Goal: Entertainment & Leisure: Browse casually

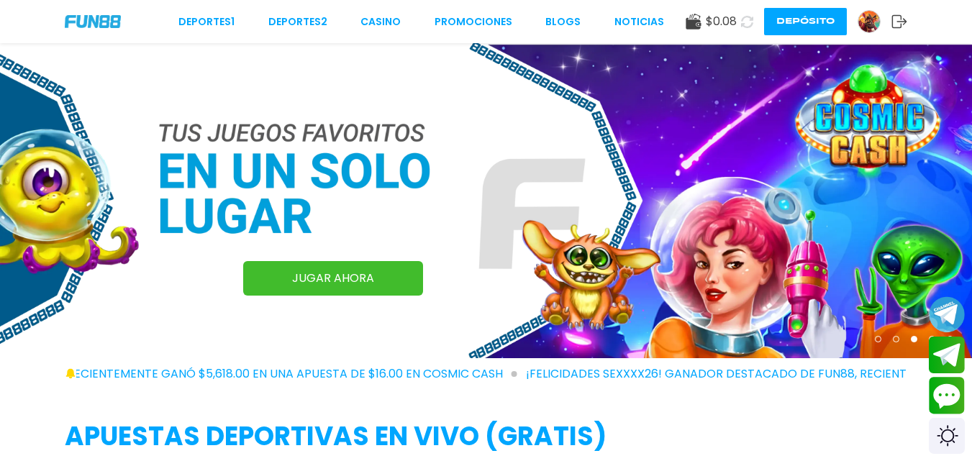
click at [749, 22] on icon at bounding box center [747, 22] width 12 height 12
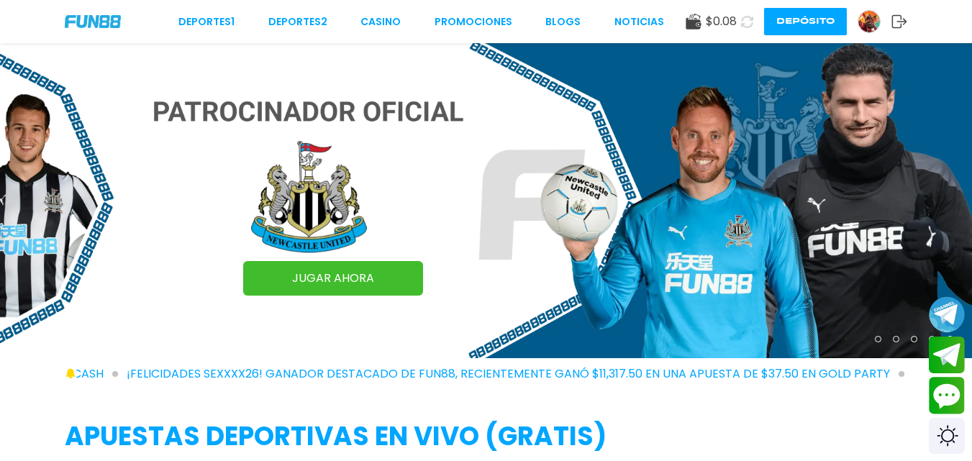
click at [862, 30] on div at bounding box center [869, 21] width 23 height 23
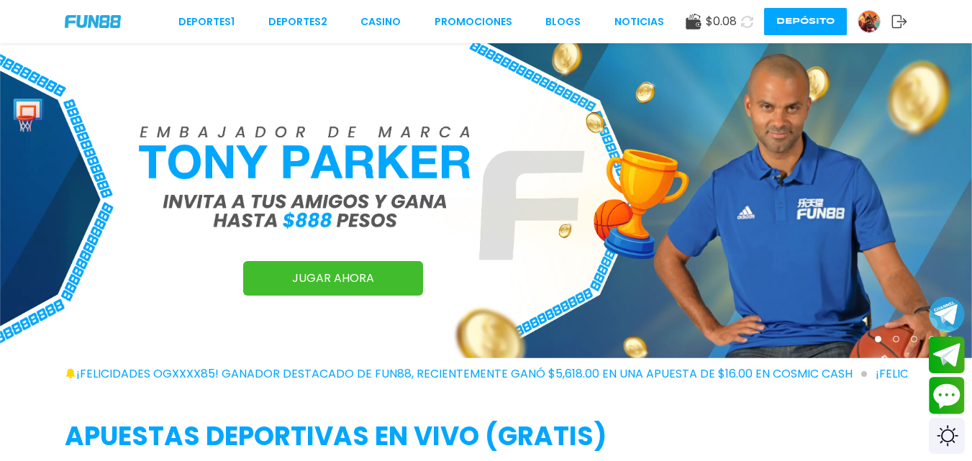
click at [796, 17] on button "Depósito" at bounding box center [805, 21] width 83 height 27
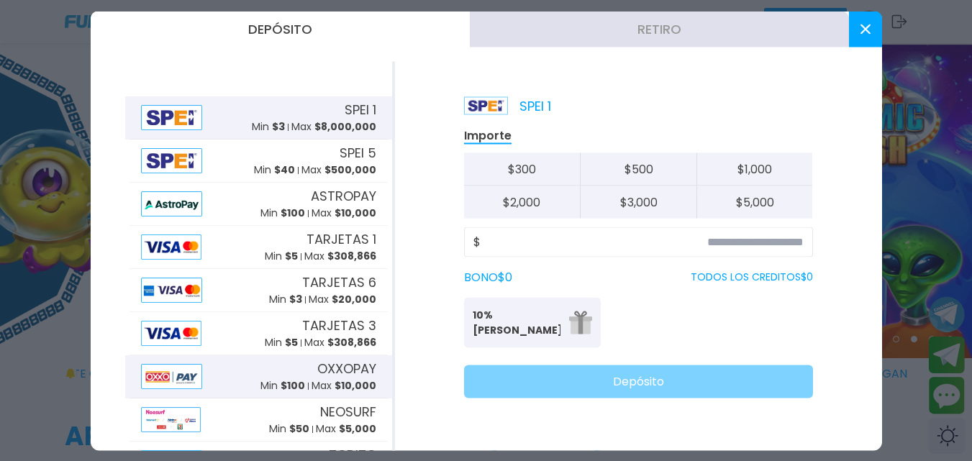
click at [312, 385] on p "Max $ 10,000" at bounding box center [344, 386] width 65 height 15
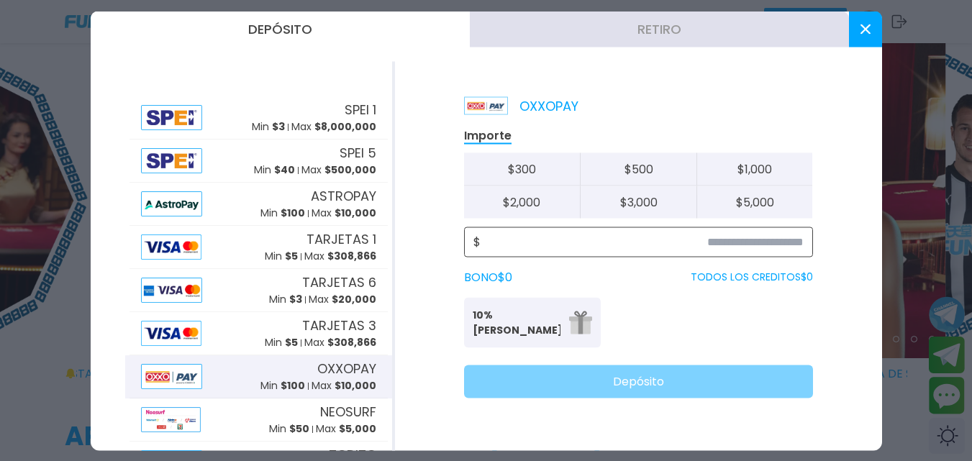
click at [750, 239] on input at bounding box center [642, 241] width 323 height 17
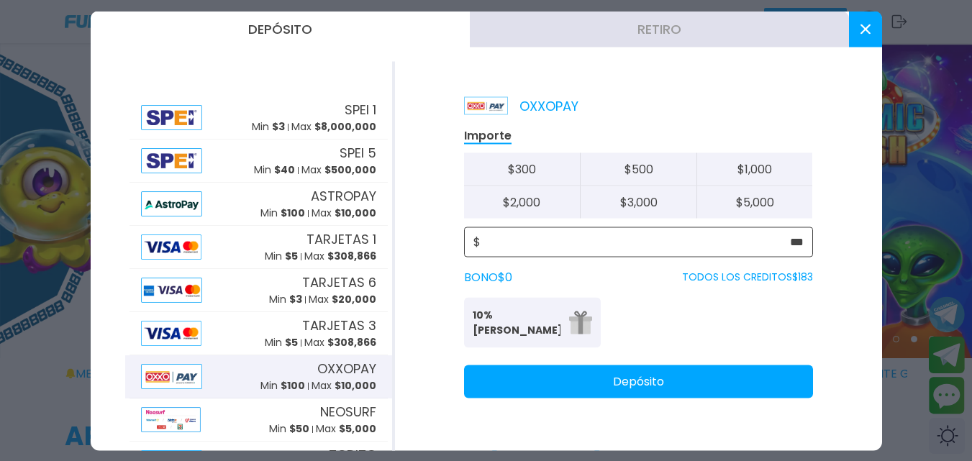
type input "***"
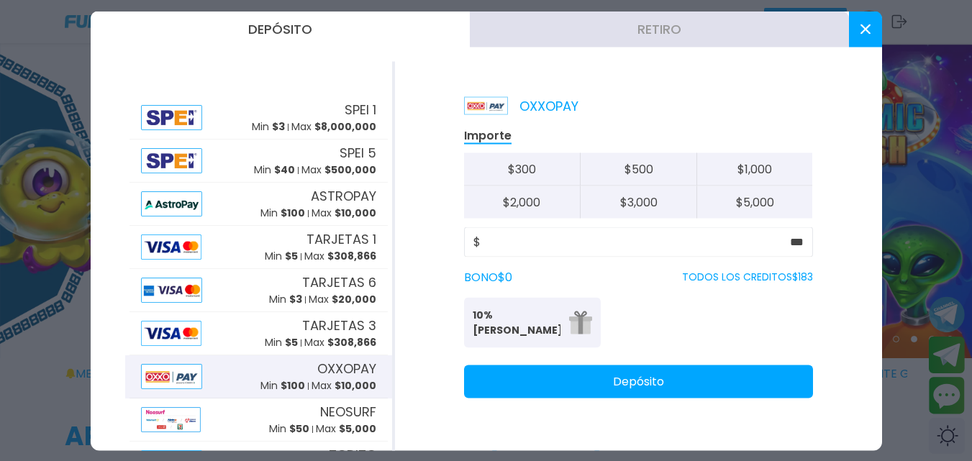
click at [539, 321] on p "10% [PERSON_NAME]" at bounding box center [517, 322] width 88 height 30
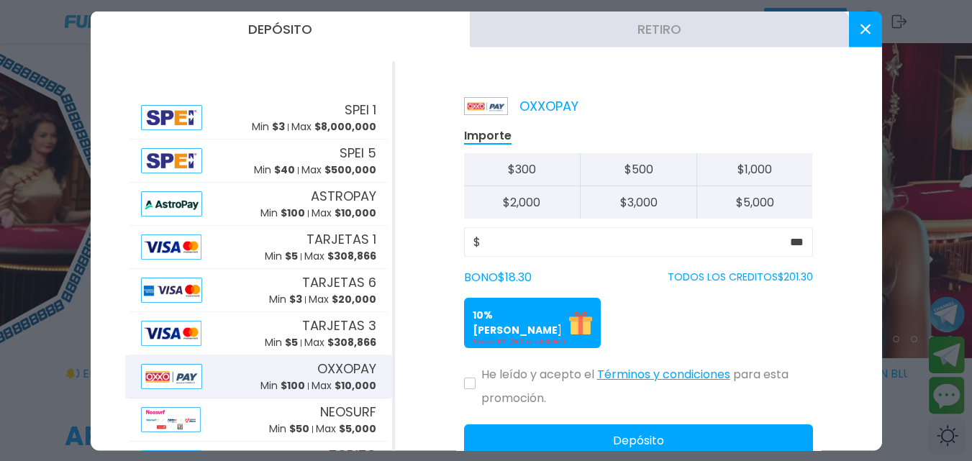
click at [635, 438] on button "Depósito" at bounding box center [638, 440] width 349 height 33
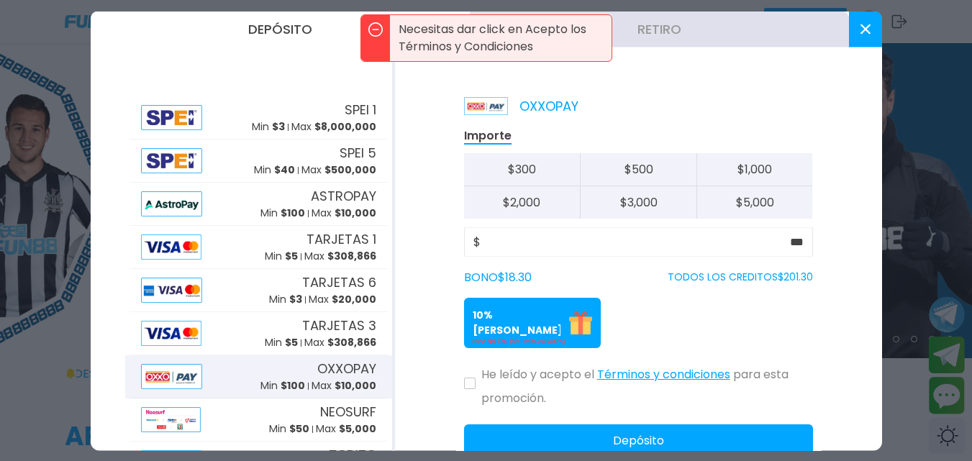
click at [472, 386] on icon at bounding box center [469, 384] width 7 height 6
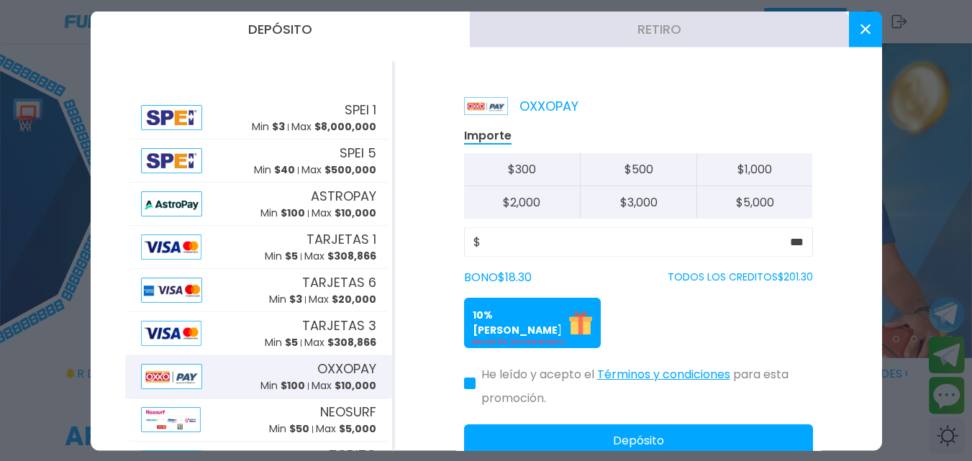
click at [623, 440] on button "Depósito" at bounding box center [638, 440] width 349 height 33
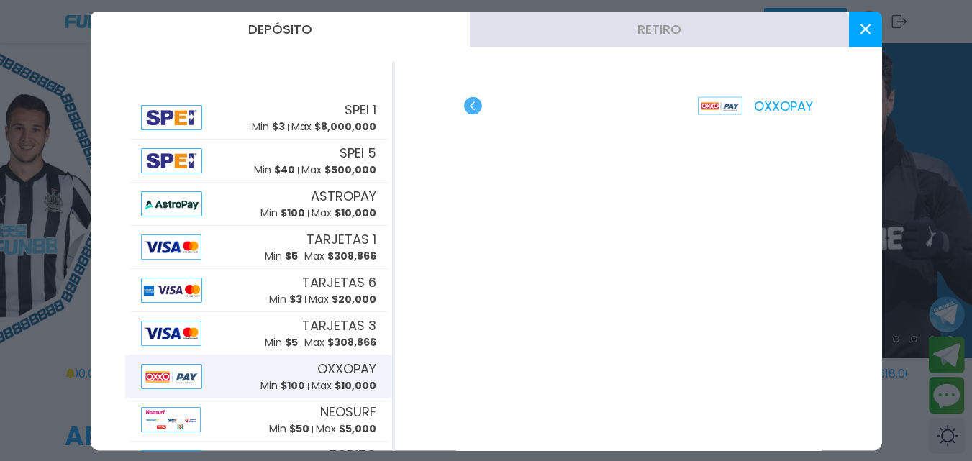
click at [866, 30] on use at bounding box center [865, 29] width 10 height 10
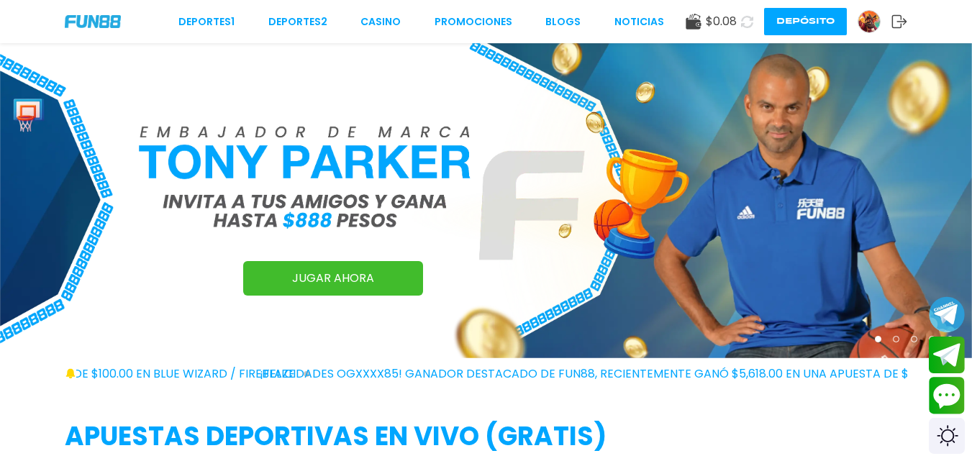
click at [813, 30] on button "Depósito" at bounding box center [805, 21] width 83 height 27
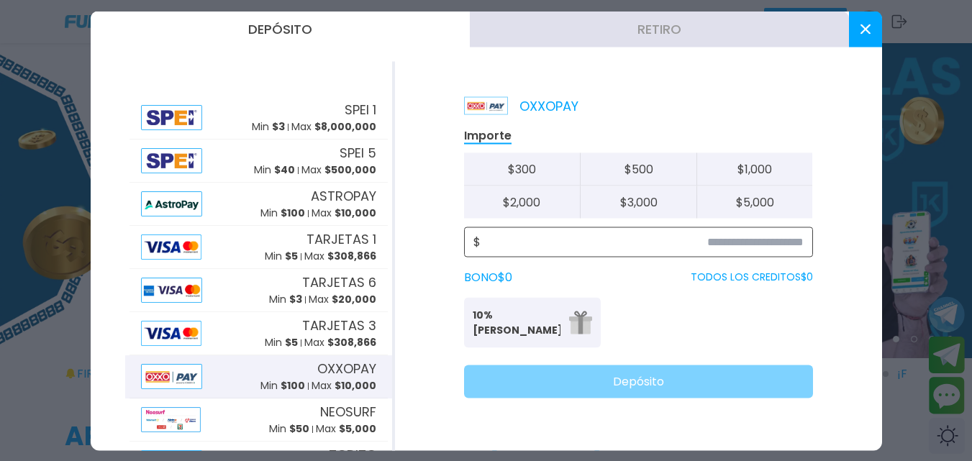
click at [772, 235] on input at bounding box center [642, 241] width 323 height 17
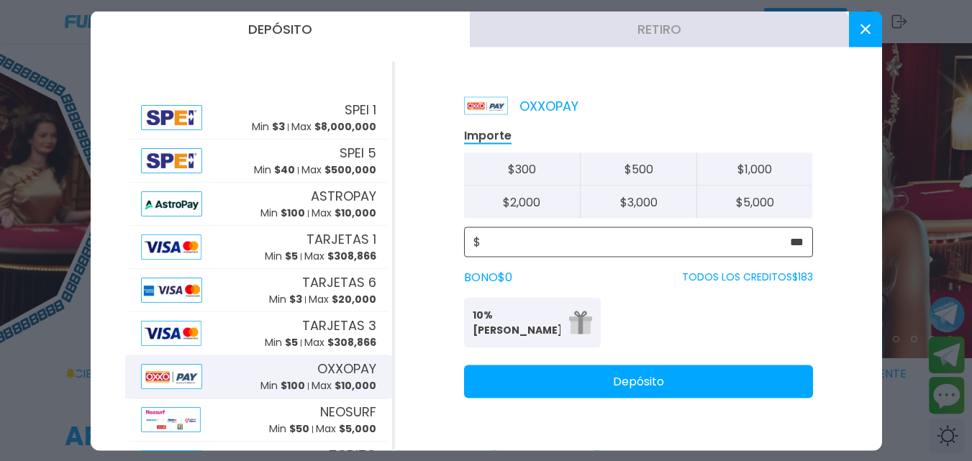
type input "***"
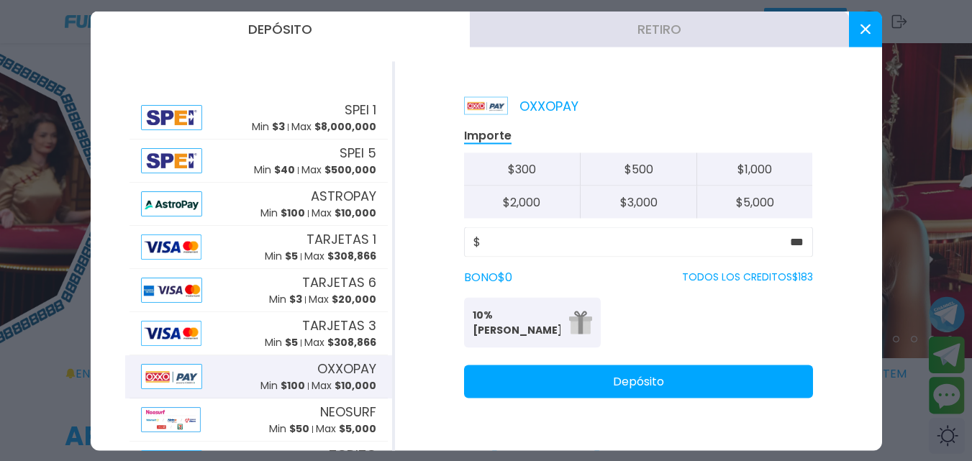
click at [515, 339] on p "Bono del 10%: (Sin límite de Retiro)" at bounding box center [532, 342] width 119 height 9
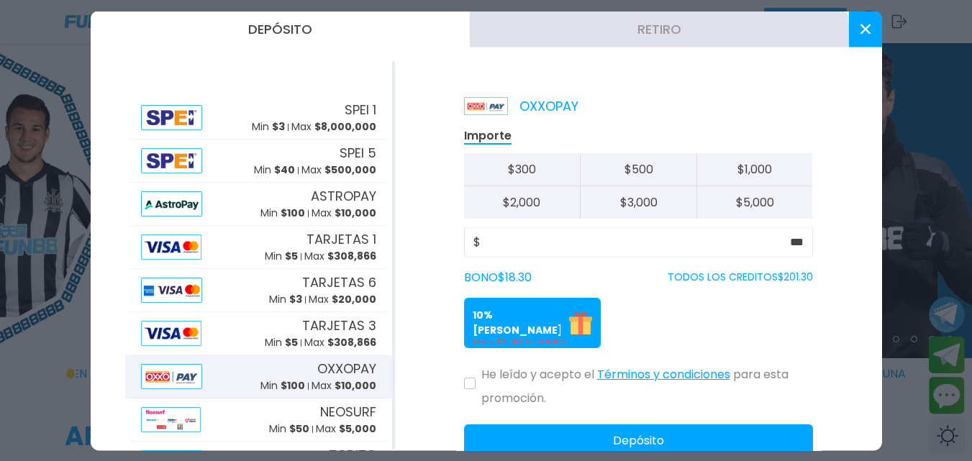
click at [466, 383] on icon at bounding box center [469, 384] width 7 height 6
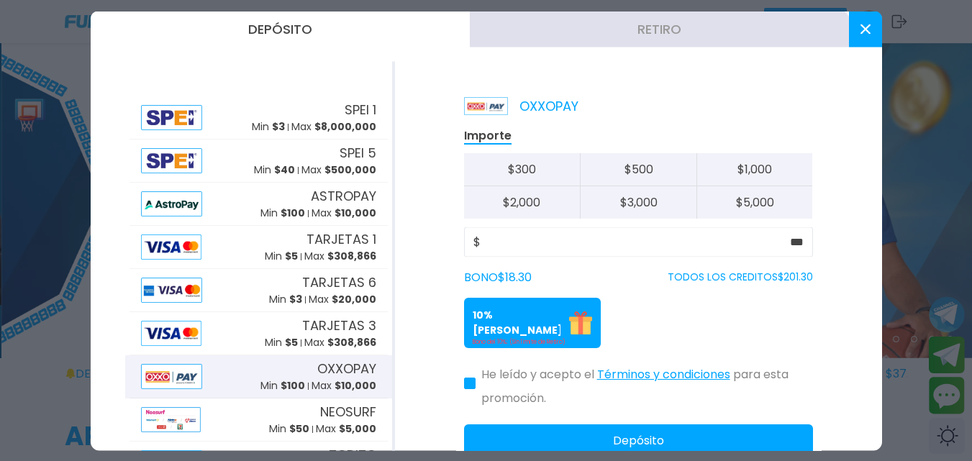
click at [617, 447] on button "Depósito" at bounding box center [638, 440] width 349 height 33
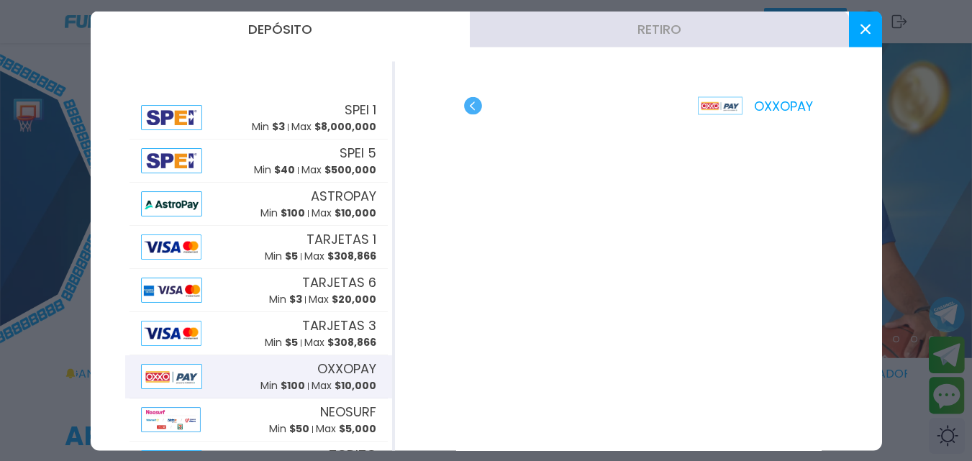
click at [875, 30] on button at bounding box center [865, 29] width 33 height 36
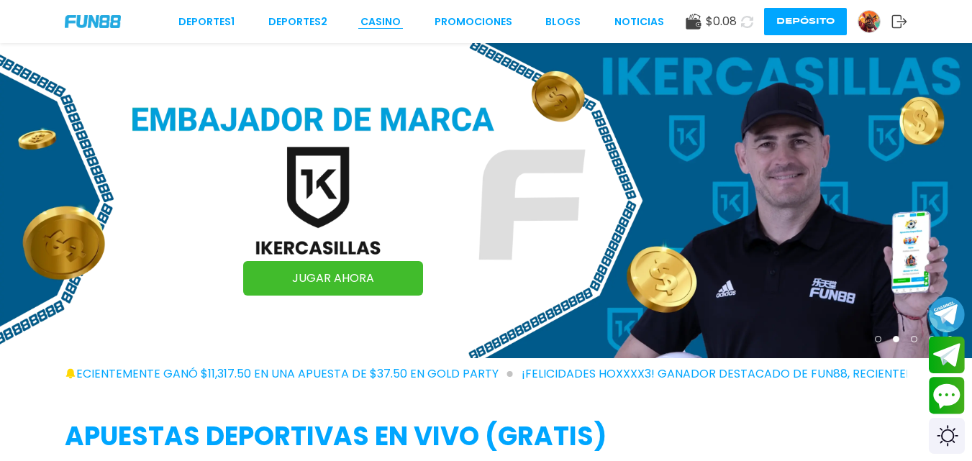
click at [377, 19] on link "CASINO" at bounding box center [381, 21] width 40 height 15
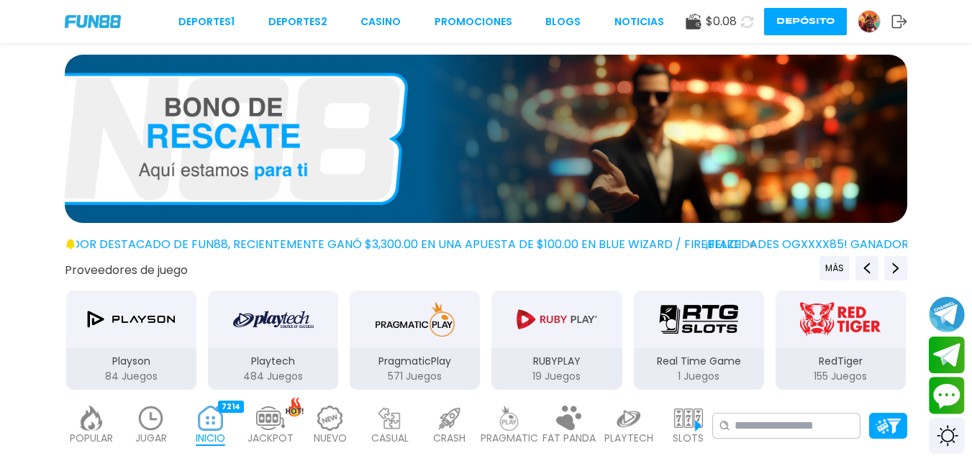
click at [749, 22] on icon at bounding box center [747, 22] width 12 height 12
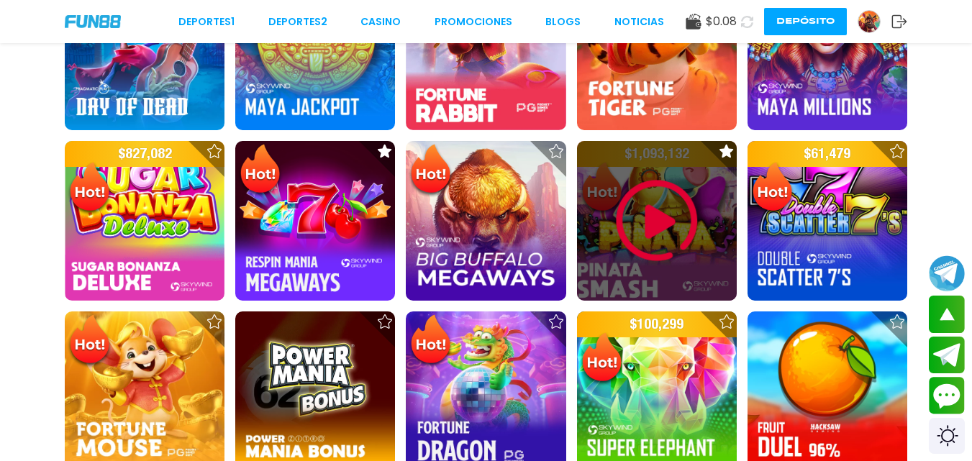
scroll to position [806, 0]
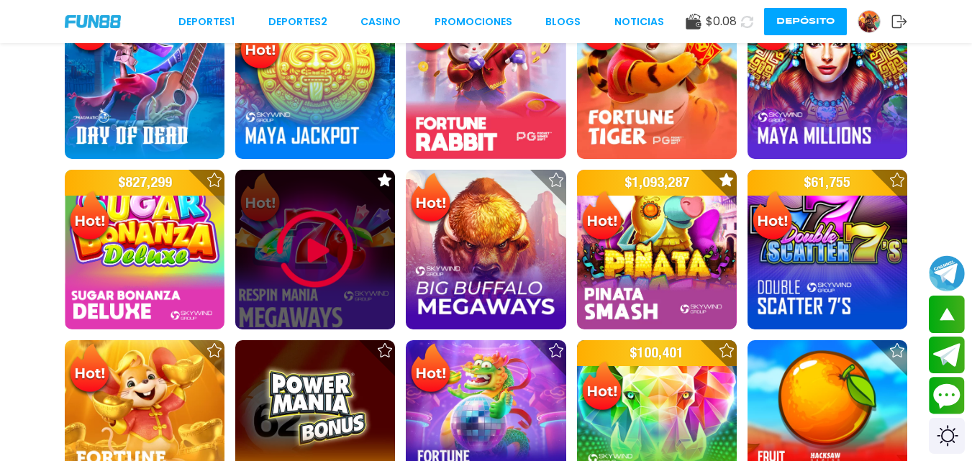
click at [339, 250] on img at bounding box center [315, 250] width 86 height 86
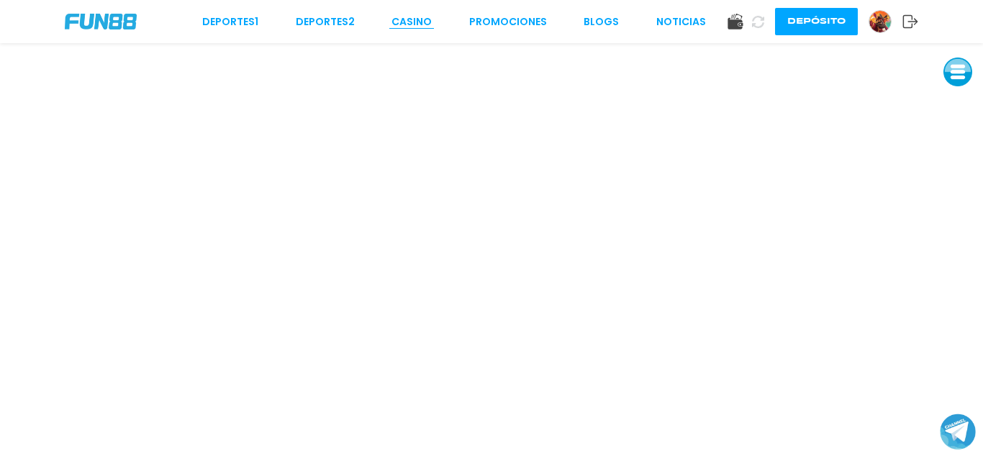
click at [412, 24] on link "CASINO" at bounding box center [412, 21] width 40 height 15
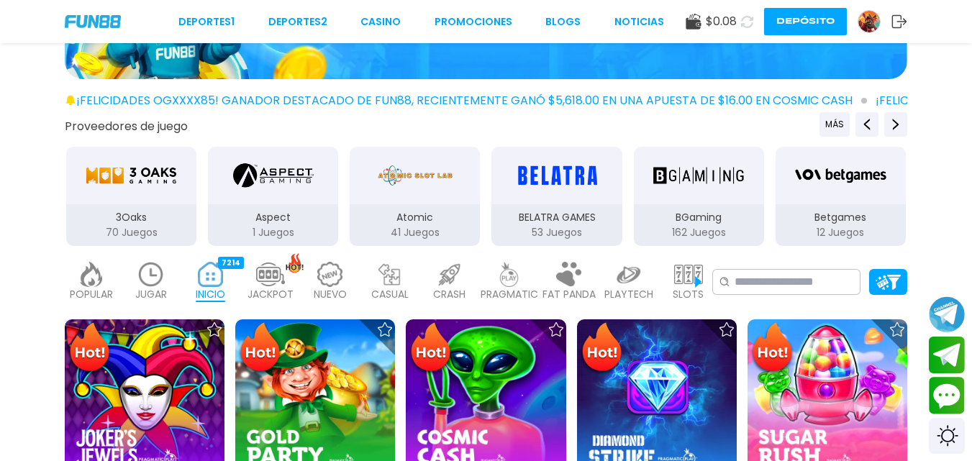
scroll to position [173, 0]
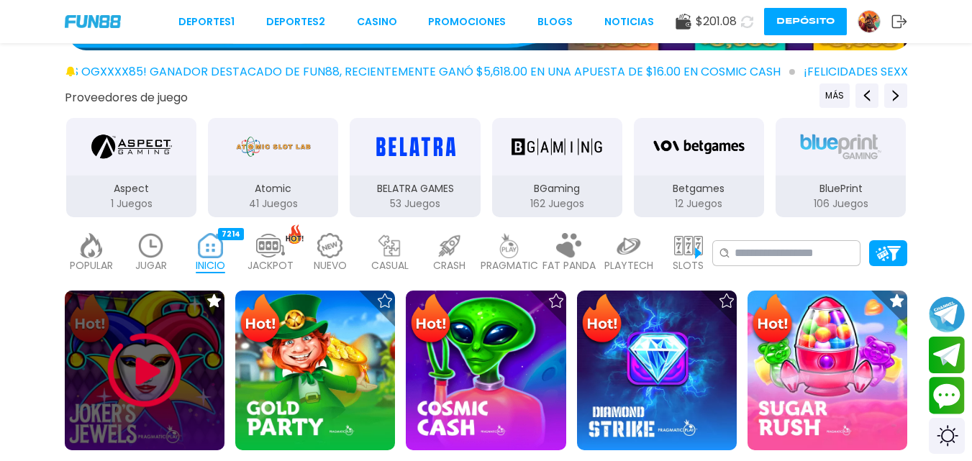
click at [155, 376] on img at bounding box center [144, 371] width 86 height 86
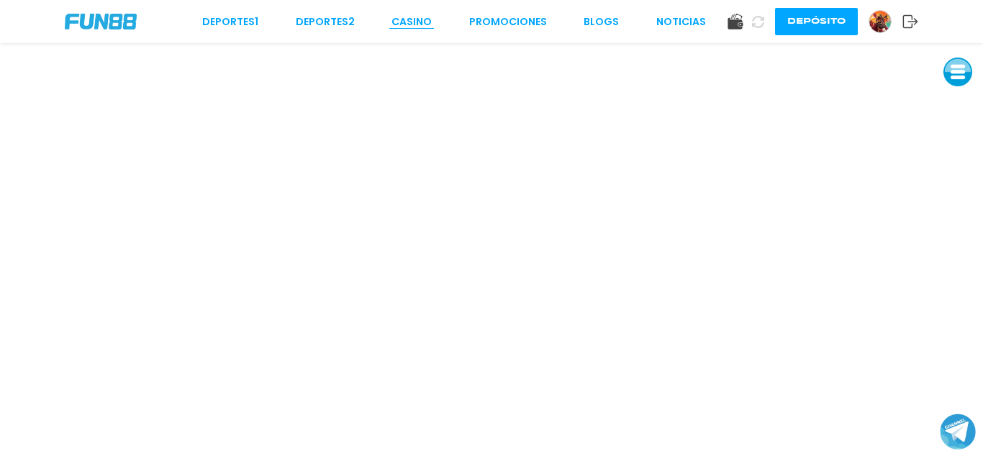
click at [408, 21] on link "CASINO" at bounding box center [412, 21] width 40 height 15
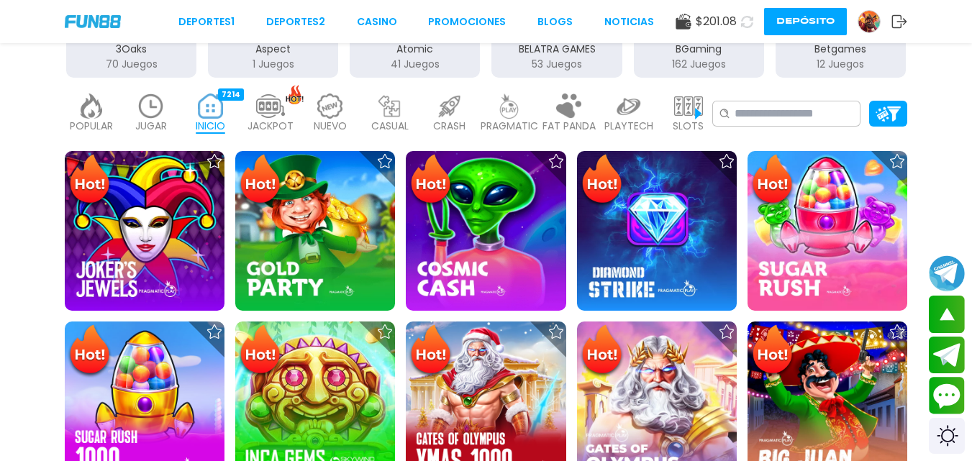
scroll to position [317, 0]
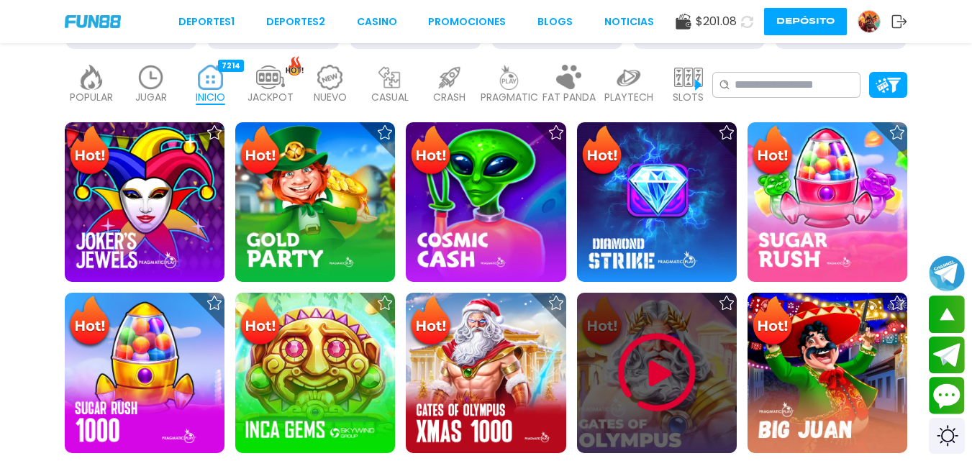
click at [641, 369] on img at bounding box center [657, 373] width 86 height 86
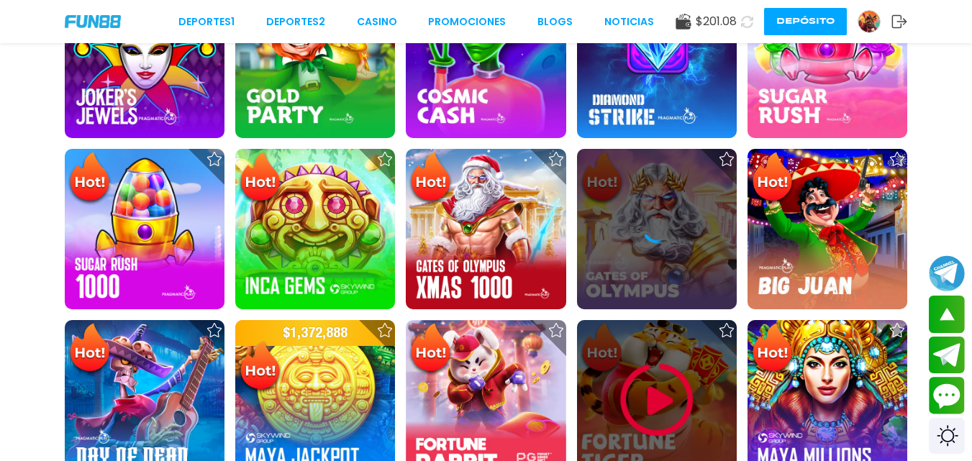
scroll to position [489, 0]
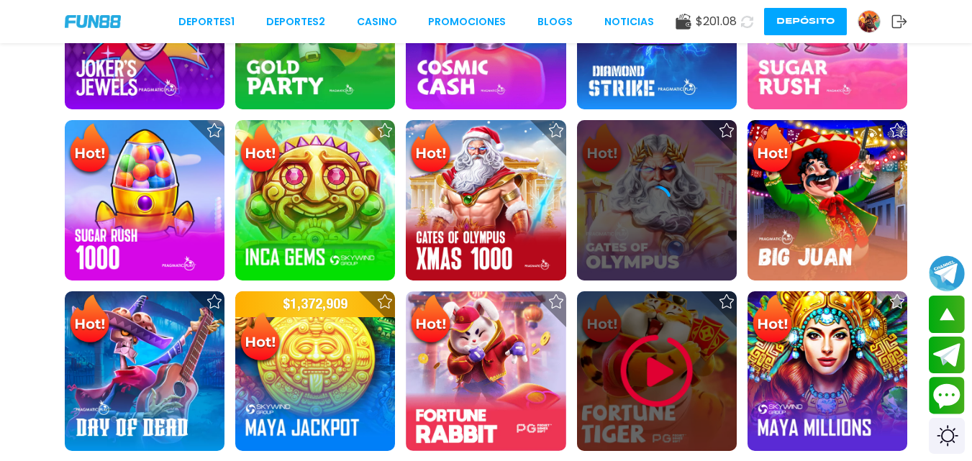
click at [641, 369] on img at bounding box center [657, 371] width 86 height 86
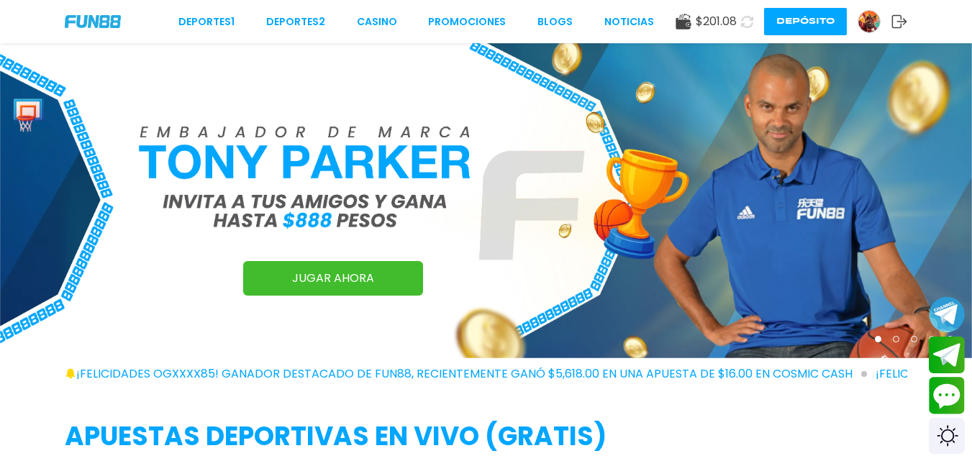
click at [393, 27] on link "CASINO" at bounding box center [377, 21] width 40 height 15
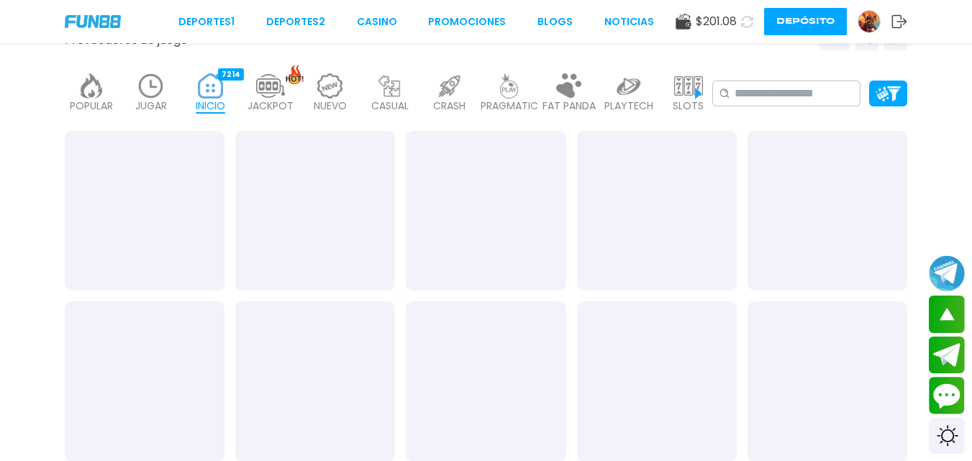
scroll to position [259, 0]
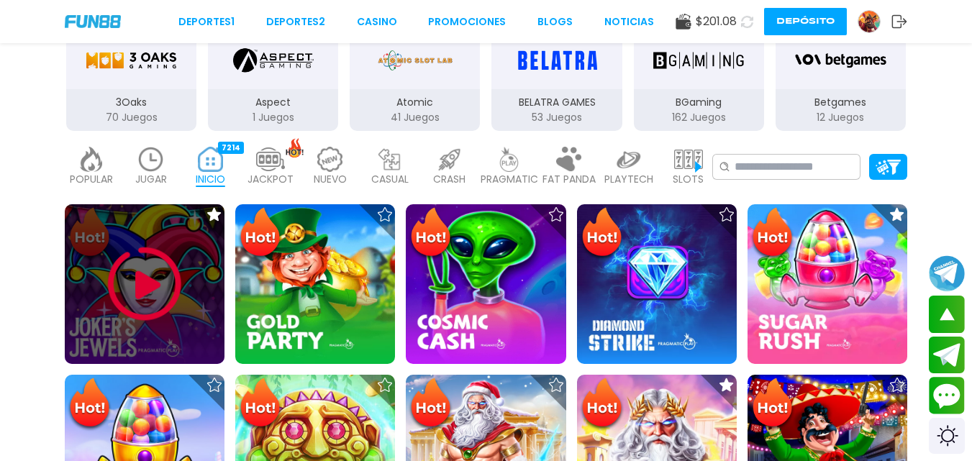
click at [136, 269] on img at bounding box center [144, 284] width 86 height 86
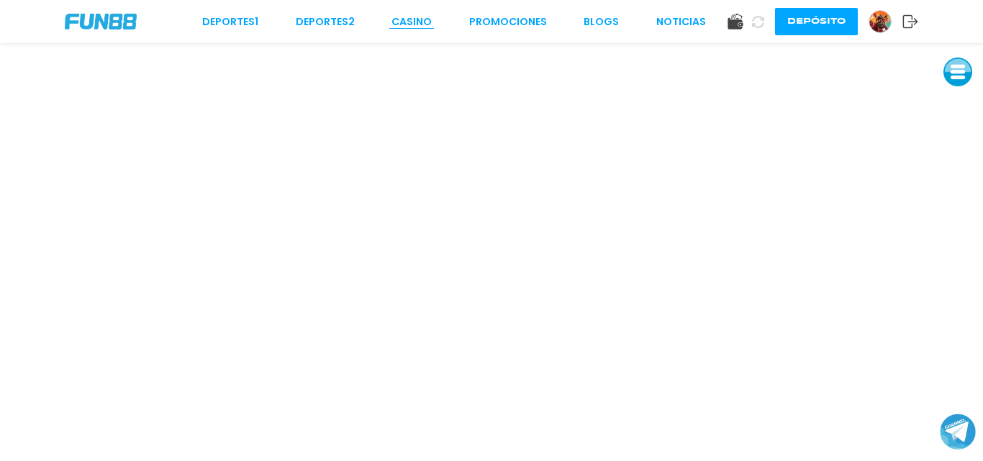
click at [415, 25] on link "CASINO" at bounding box center [412, 21] width 40 height 15
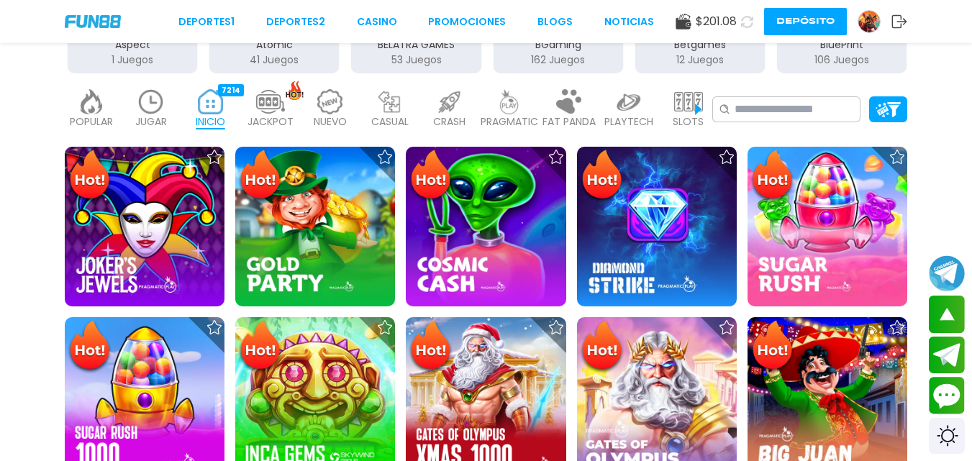
scroll to position [346, 0]
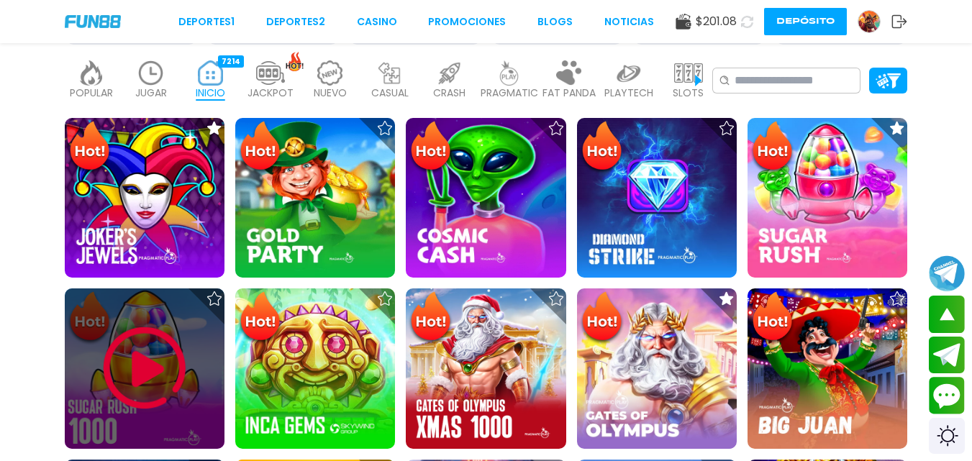
click at [131, 351] on img at bounding box center [144, 368] width 86 height 86
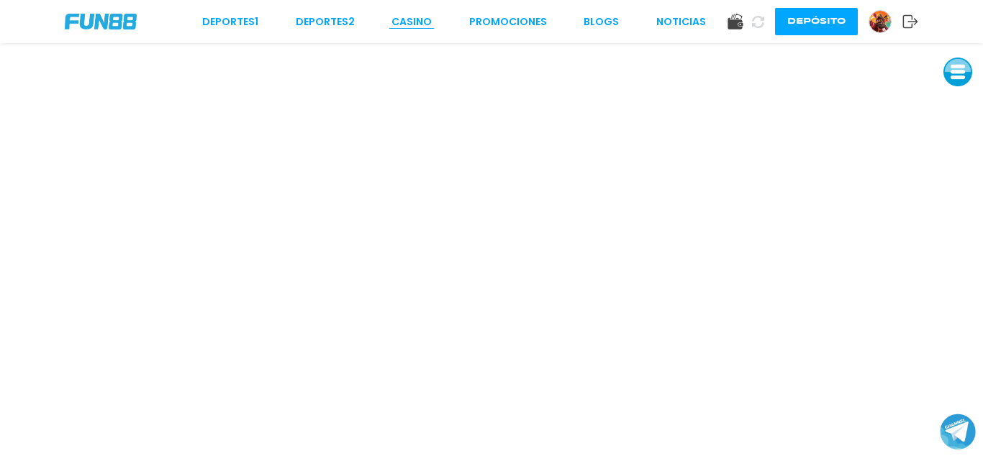
click at [423, 18] on link "CASINO" at bounding box center [412, 21] width 40 height 15
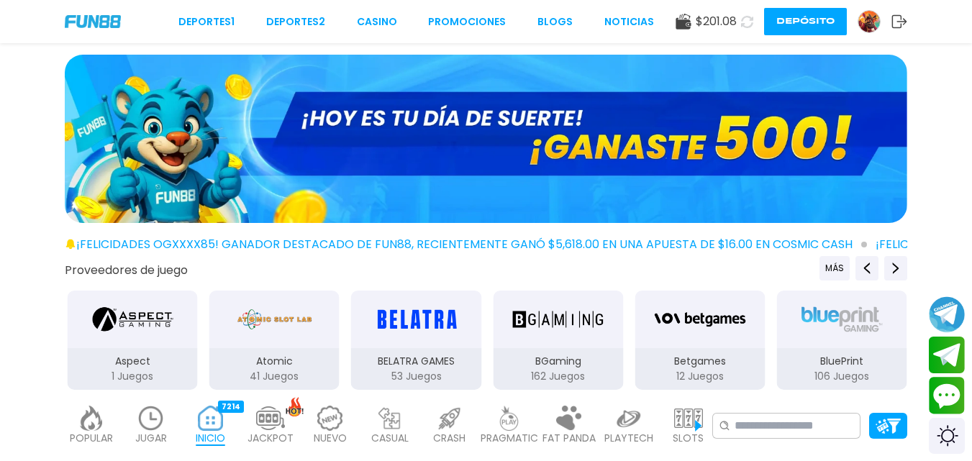
click at [674, 419] on img at bounding box center [688, 418] width 29 height 25
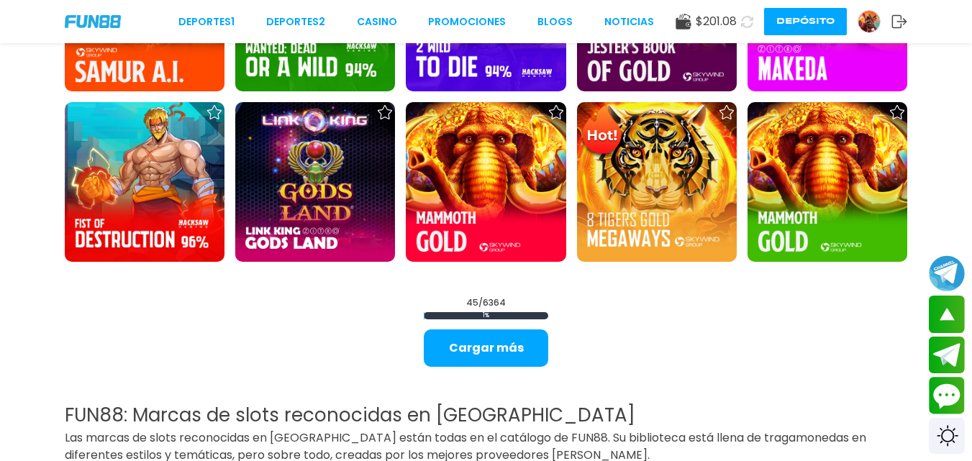
scroll to position [1756, 0]
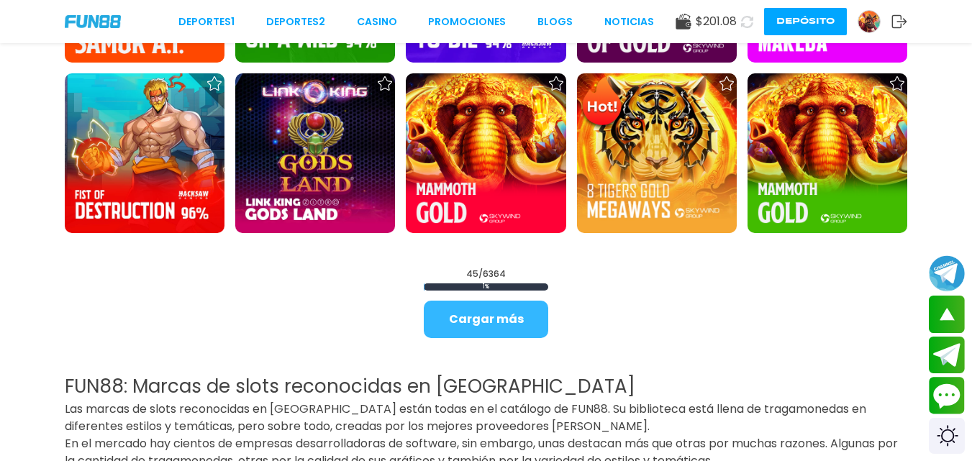
click at [487, 320] on button "Cargar más" at bounding box center [486, 319] width 125 height 37
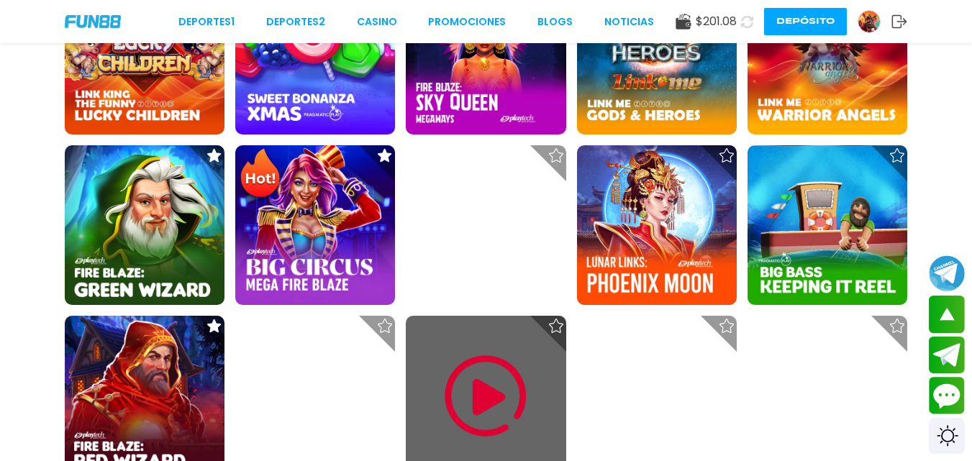
scroll to position [2908, 0]
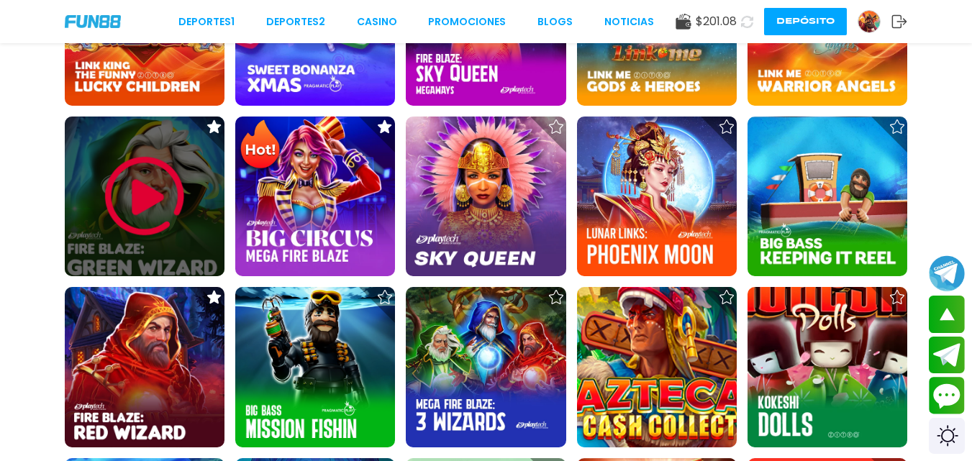
click at [171, 226] on img at bounding box center [144, 196] width 86 height 86
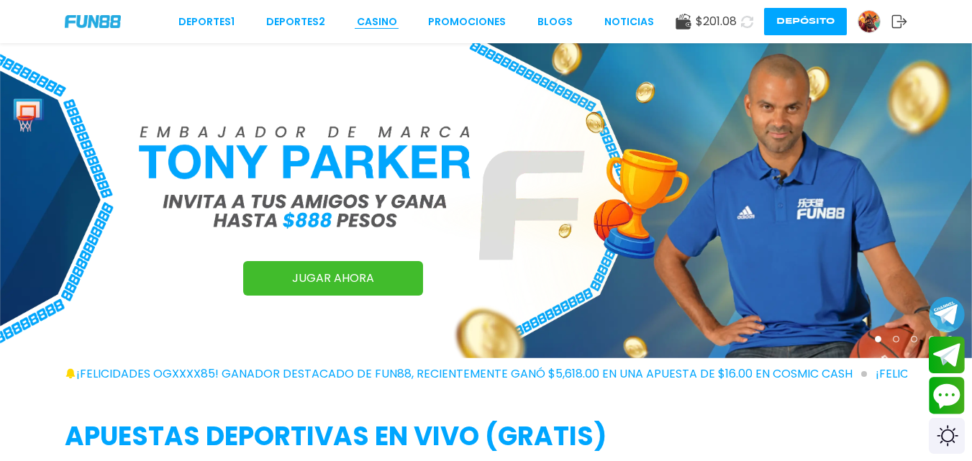
click at [384, 27] on link "CASINO" at bounding box center [377, 21] width 40 height 15
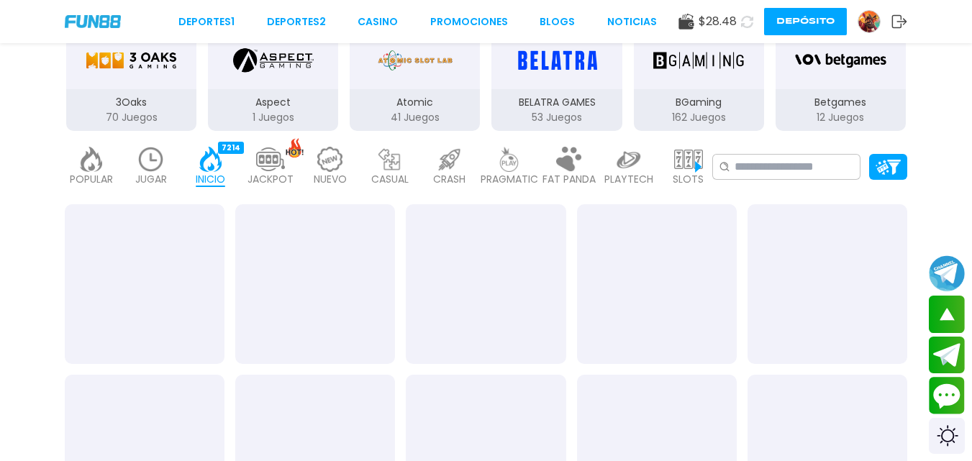
scroll to position [288, 0]
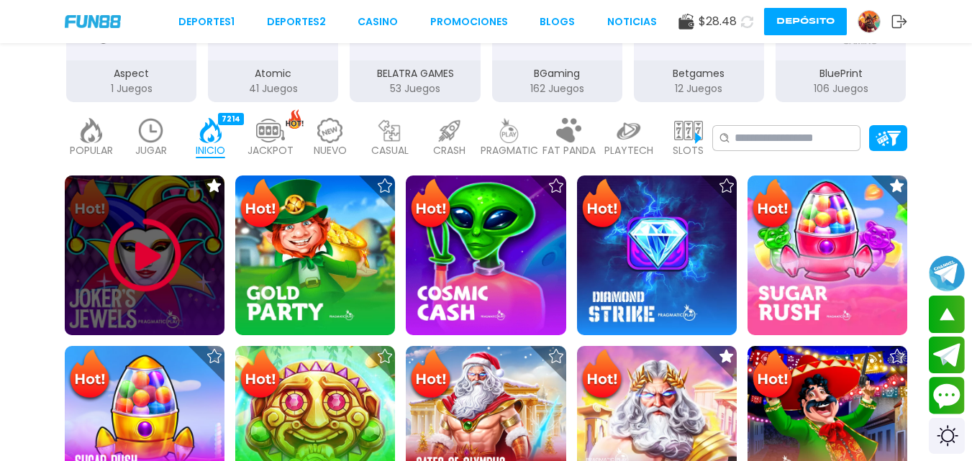
click at [139, 238] on img at bounding box center [144, 255] width 86 height 86
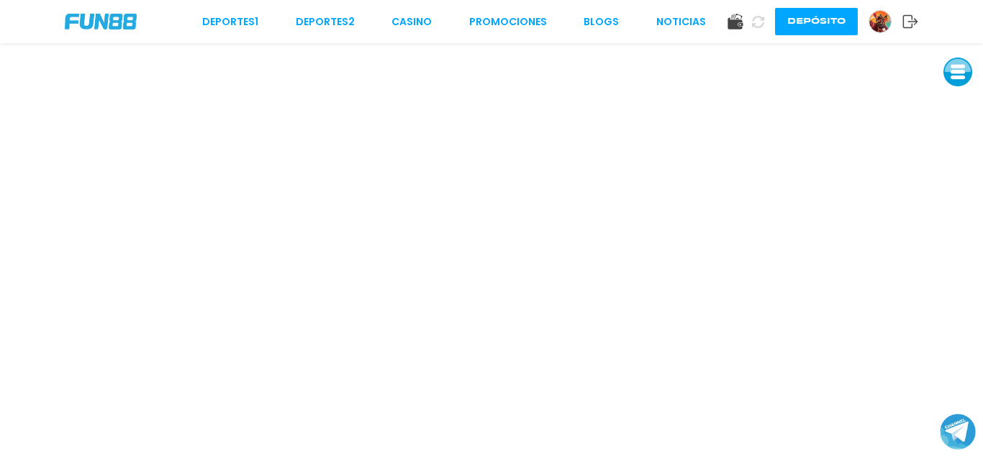
click at [878, 21] on img at bounding box center [881, 22] width 22 height 22
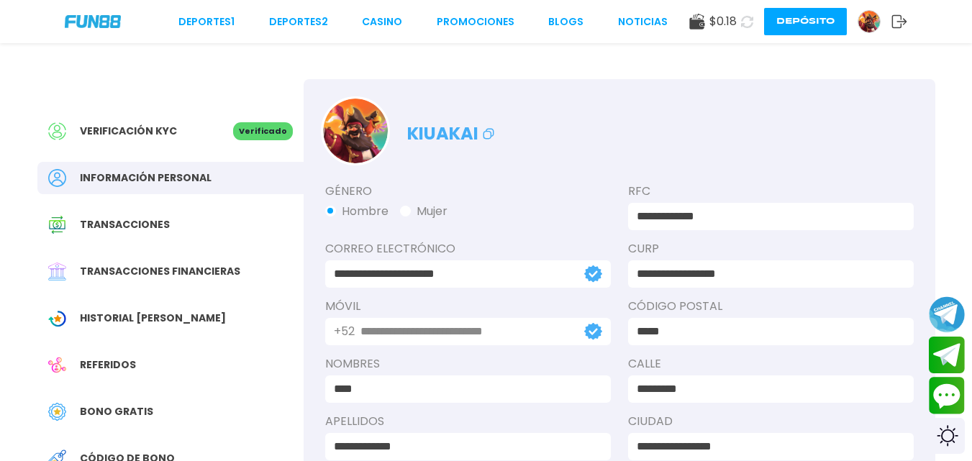
click at [115, 412] on span "Bono Gratis" at bounding box center [116, 412] width 73 height 15
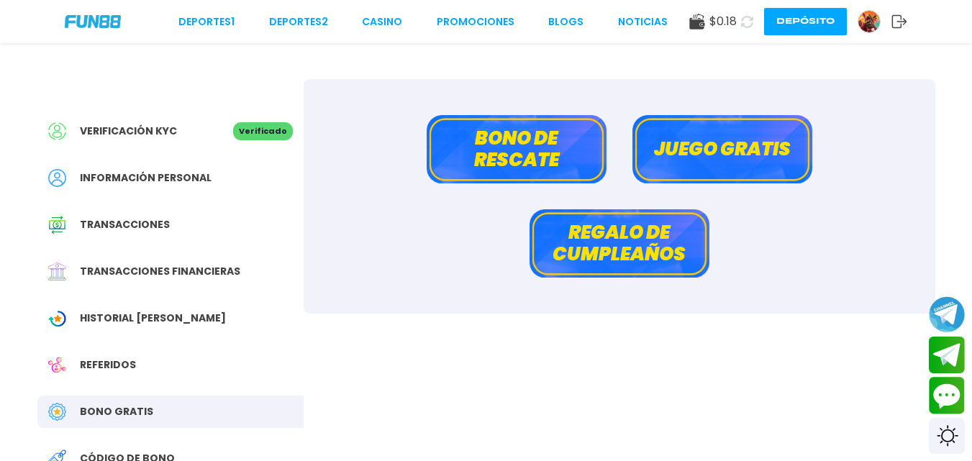
click at [507, 130] on button "Bono de rescate" at bounding box center [517, 149] width 180 height 68
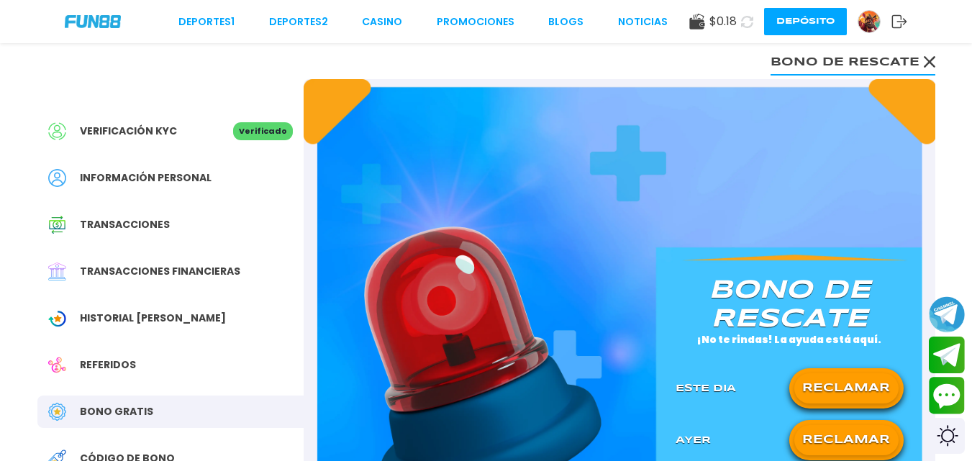
click at [832, 381] on button "RECLAMAR" at bounding box center [847, 389] width 104 height 30
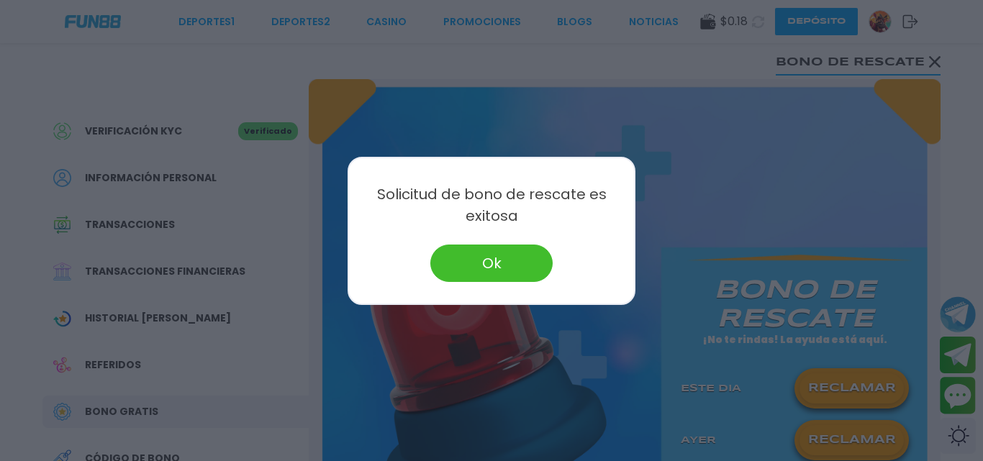
click at [491, 263] on button "Ok" at bounding box center [491, 263] width 122 height 37
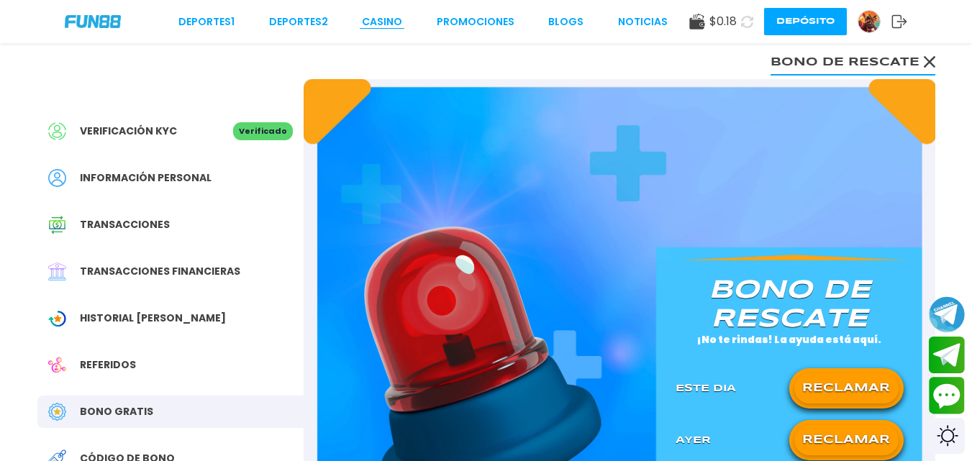
click at [374, 24] on link "CASINO" at bounding box center [382, 21] width 40 height 15
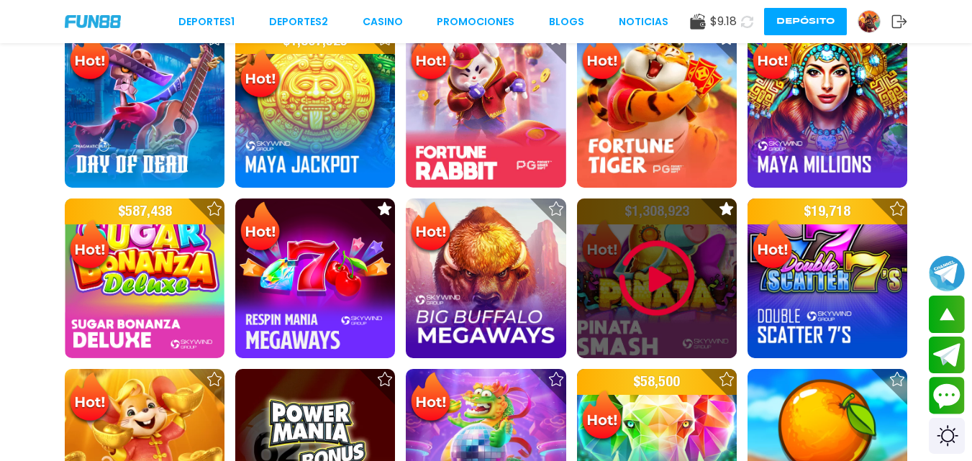
scroll to position [749, 0]
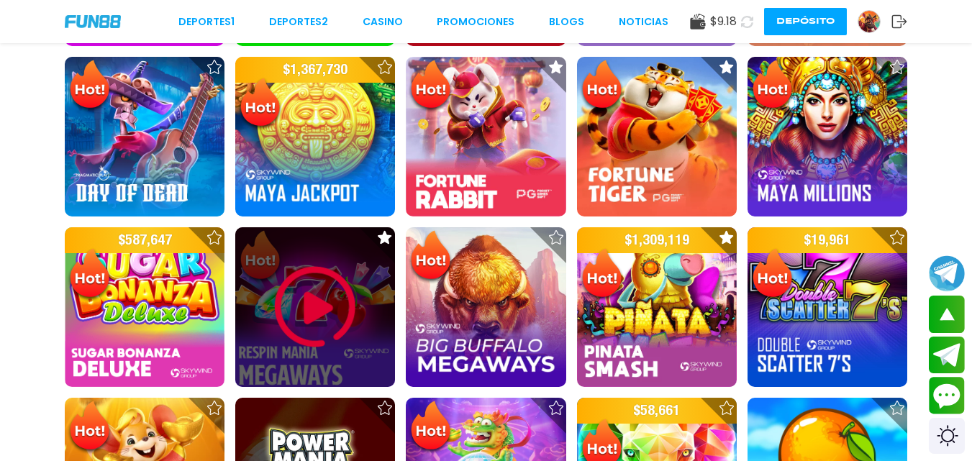
click at [328, 289] on img at bounding box center [315, 307] width 86 height 86
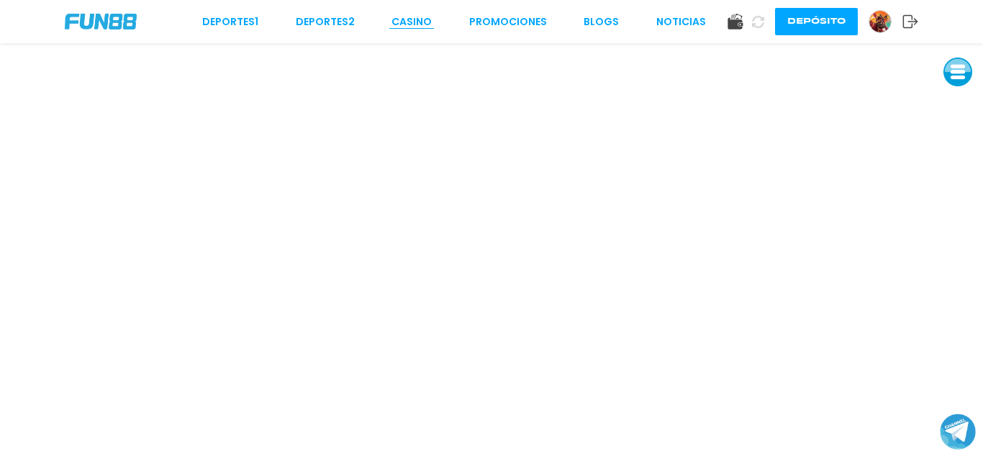
click at [400, 21] on link "CASINO" at bounding box center [412, 21] width 40 height 15
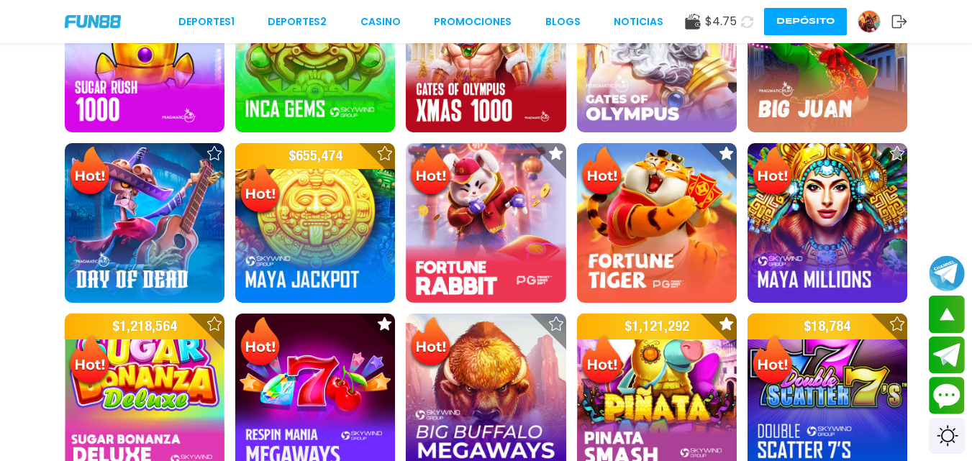
scroll to position [691, 0]
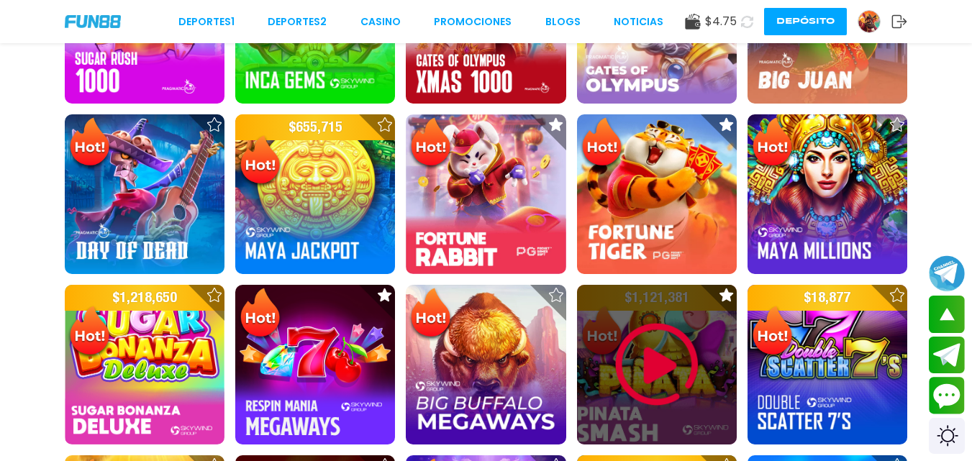
click at [628, 349] on img at bounding box center [657, 365] width 86 height 86
